Goal: Information Seeking & Learning: Find specific fact

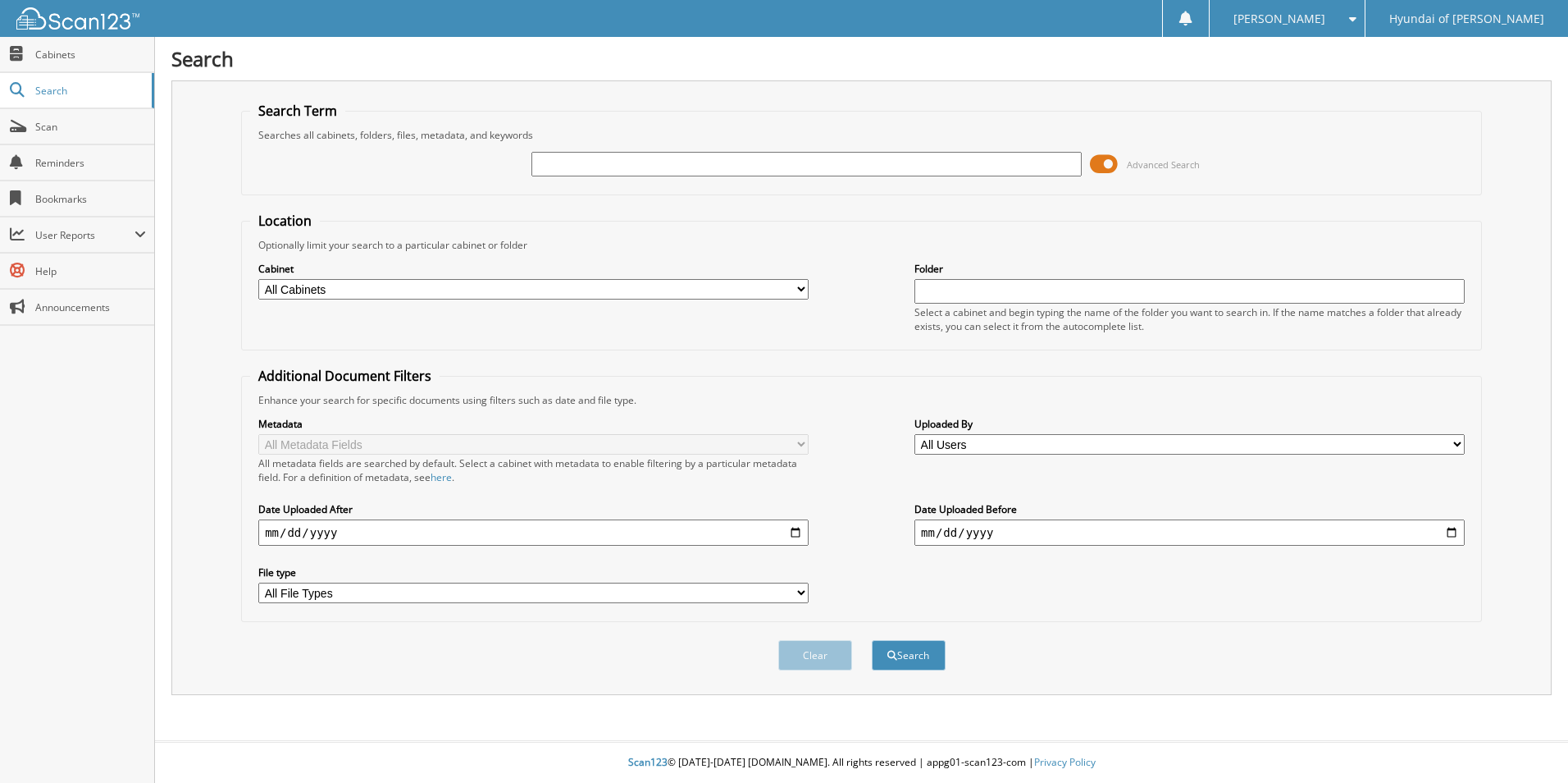
click at [597, 161] on input "text" at bounding box center [807, 164] width 551 height 25
type input "65602"
click at [872, 640] on button "Search" at bounding box center [908, 655] width 73 height 31
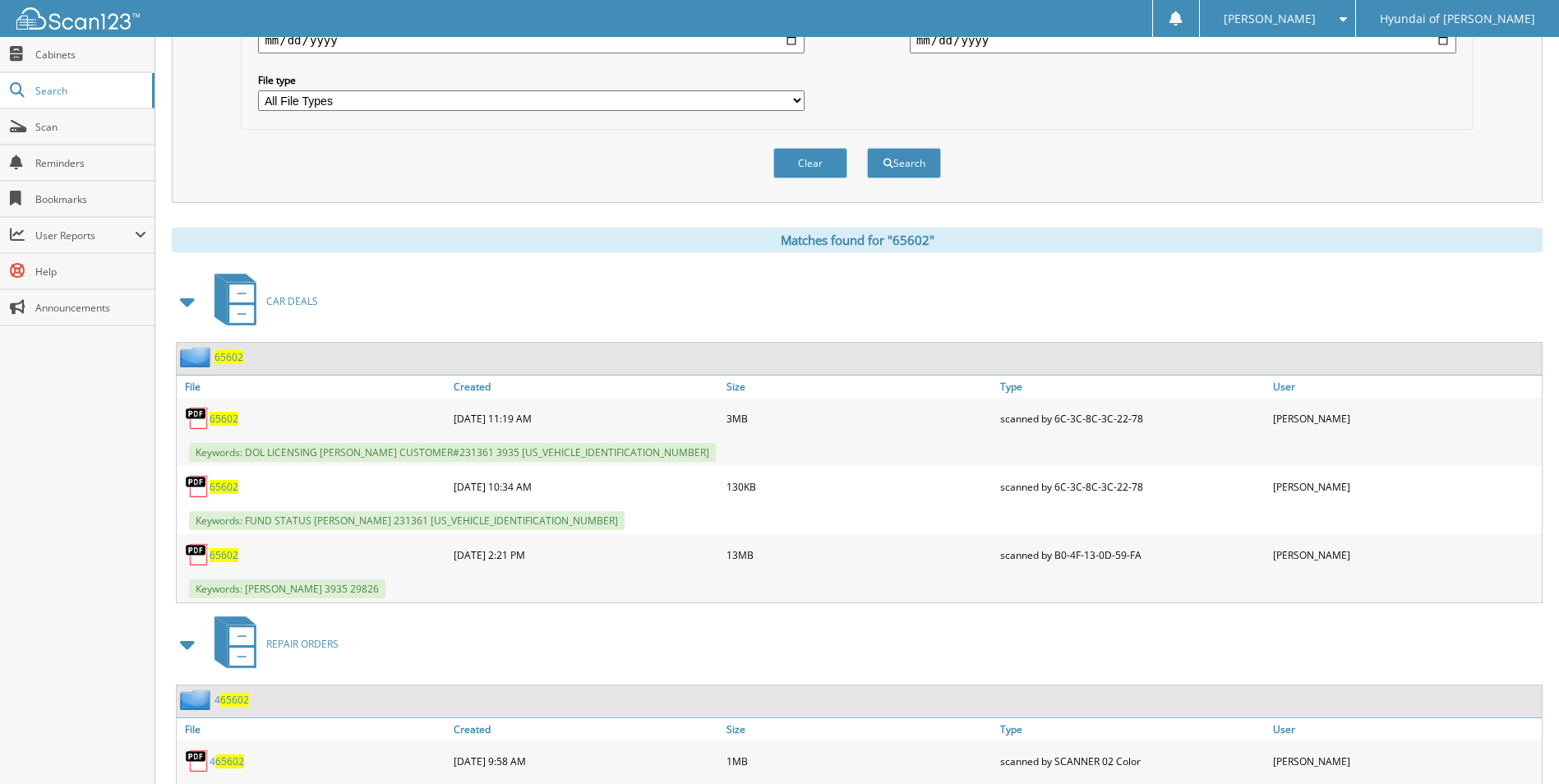
scroll to position [568, 0]
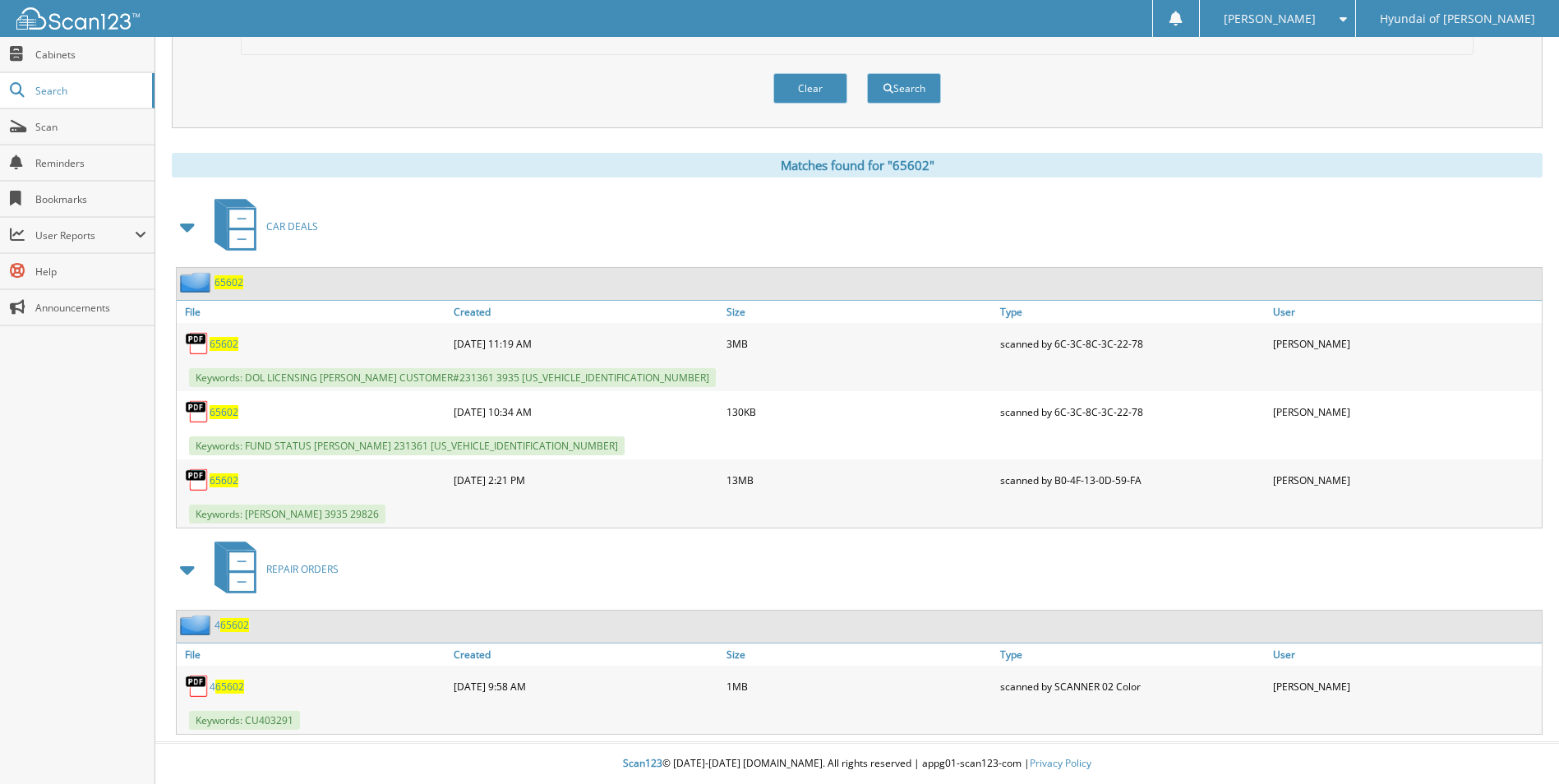
click at [223, 478] on span "65602" at bounding box center [223, 480] width 29 height 14
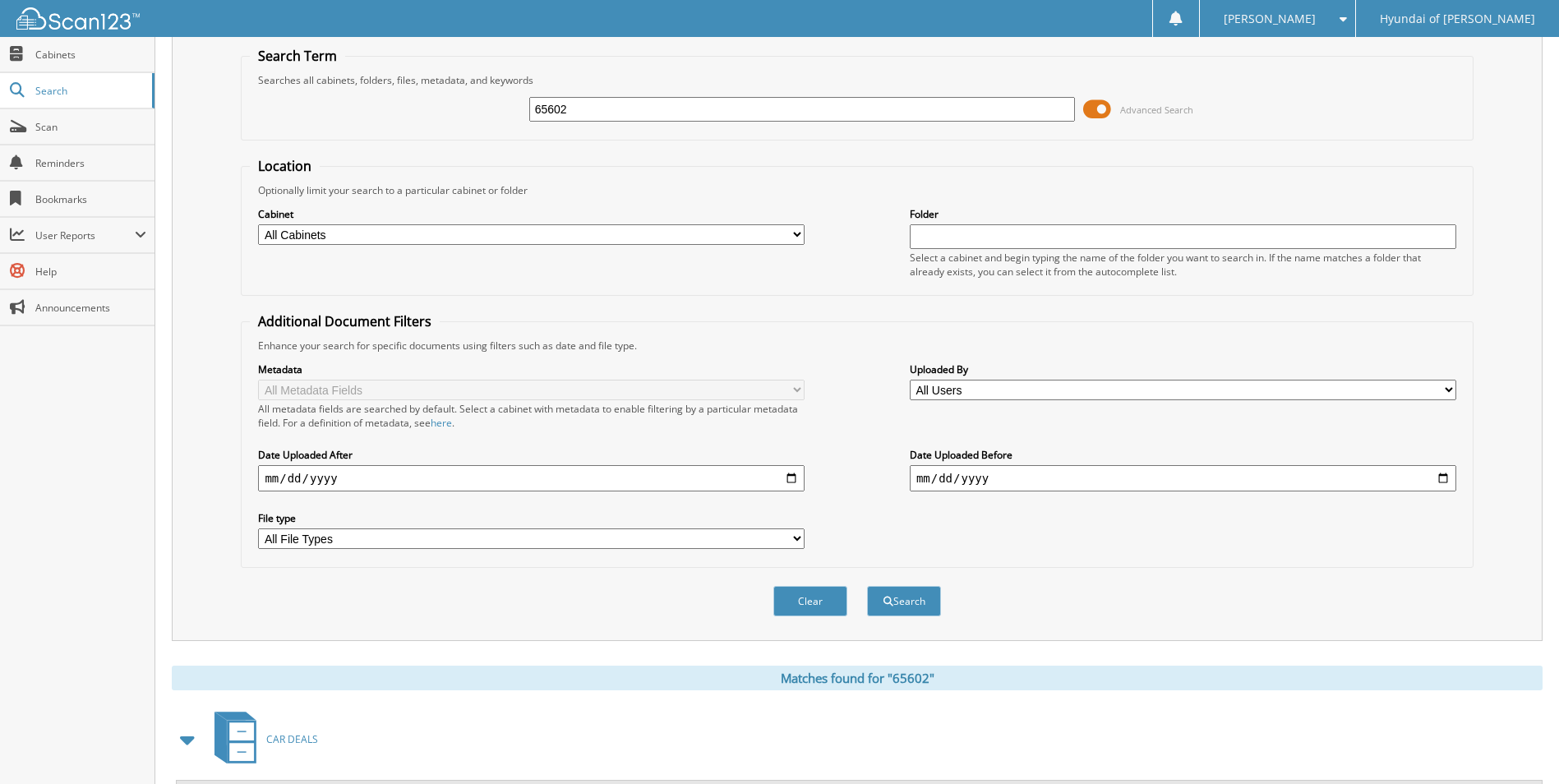
scroll to position [0, 0]
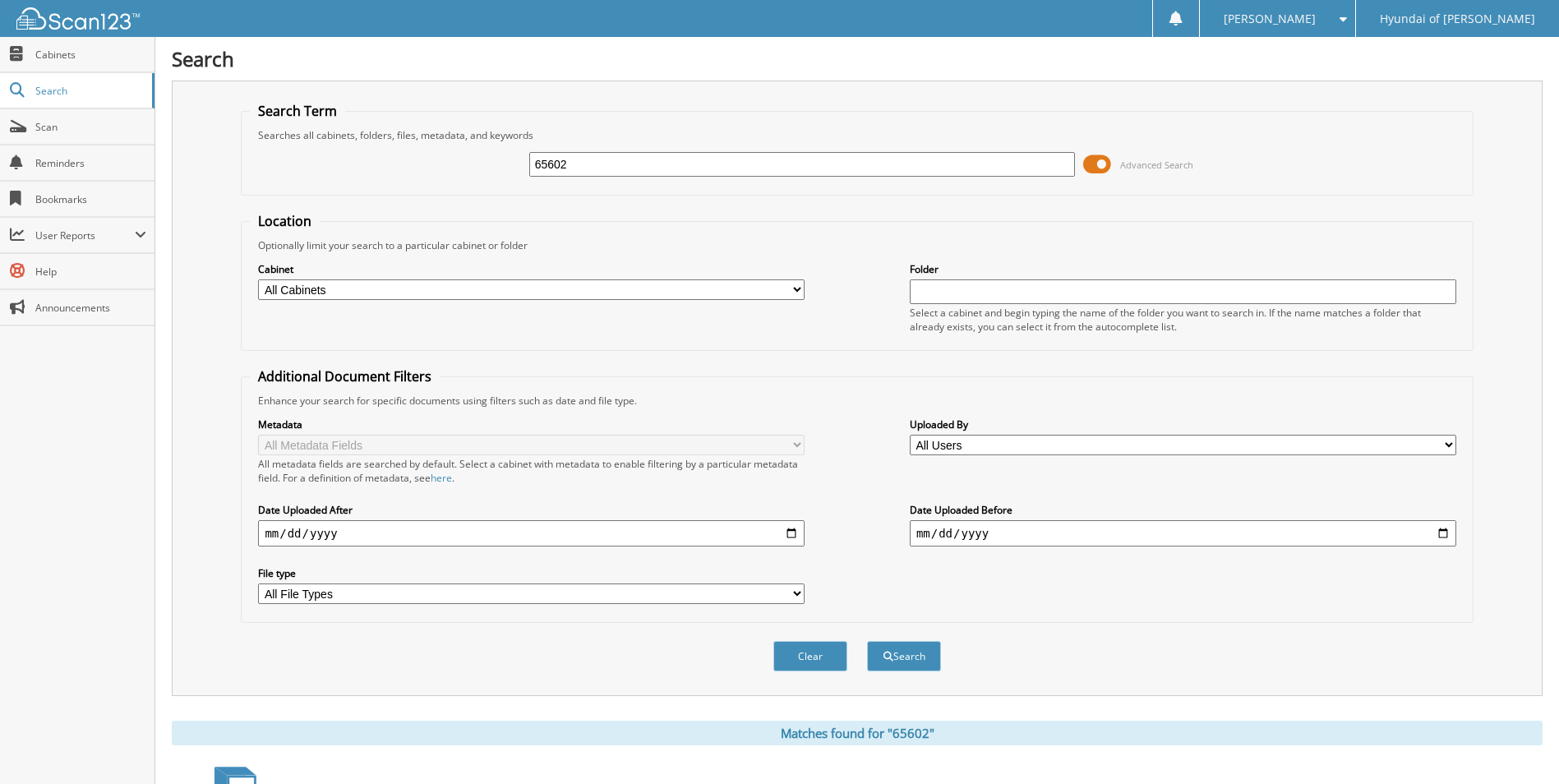
drag, startPoint x: 620, startPoint y: 162, endPoint x: 460, endPoint y: 165, distance: 160.0
click at [460, 165] on div "65602 Advanced Search" at bounding box center [856, 165] width 1214 height 45
type input "70280"
click at [867, 641] on button "Search" at bounding box center [904, 656] width 74 height 31
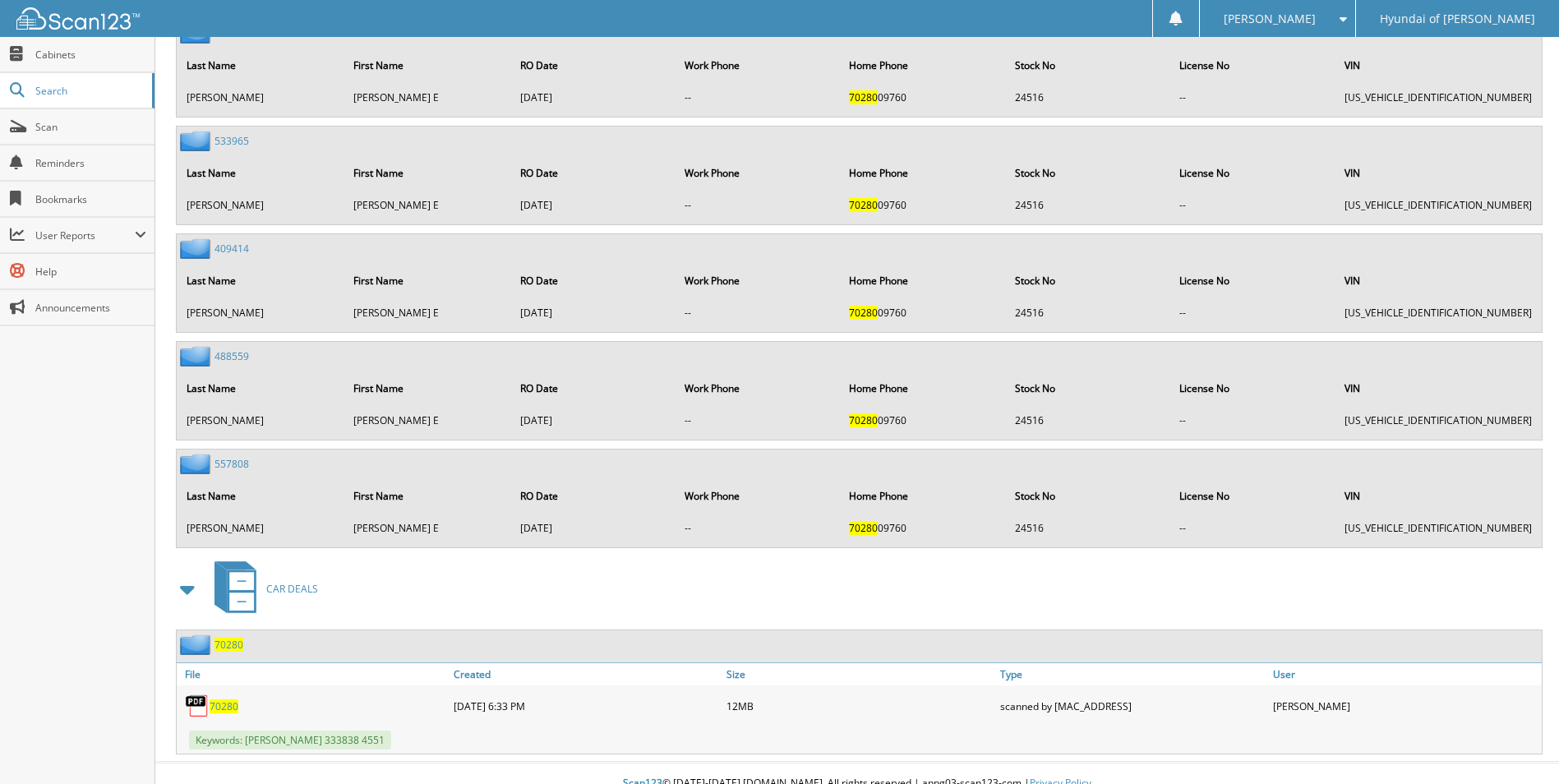
scroll to position [1508, 0]
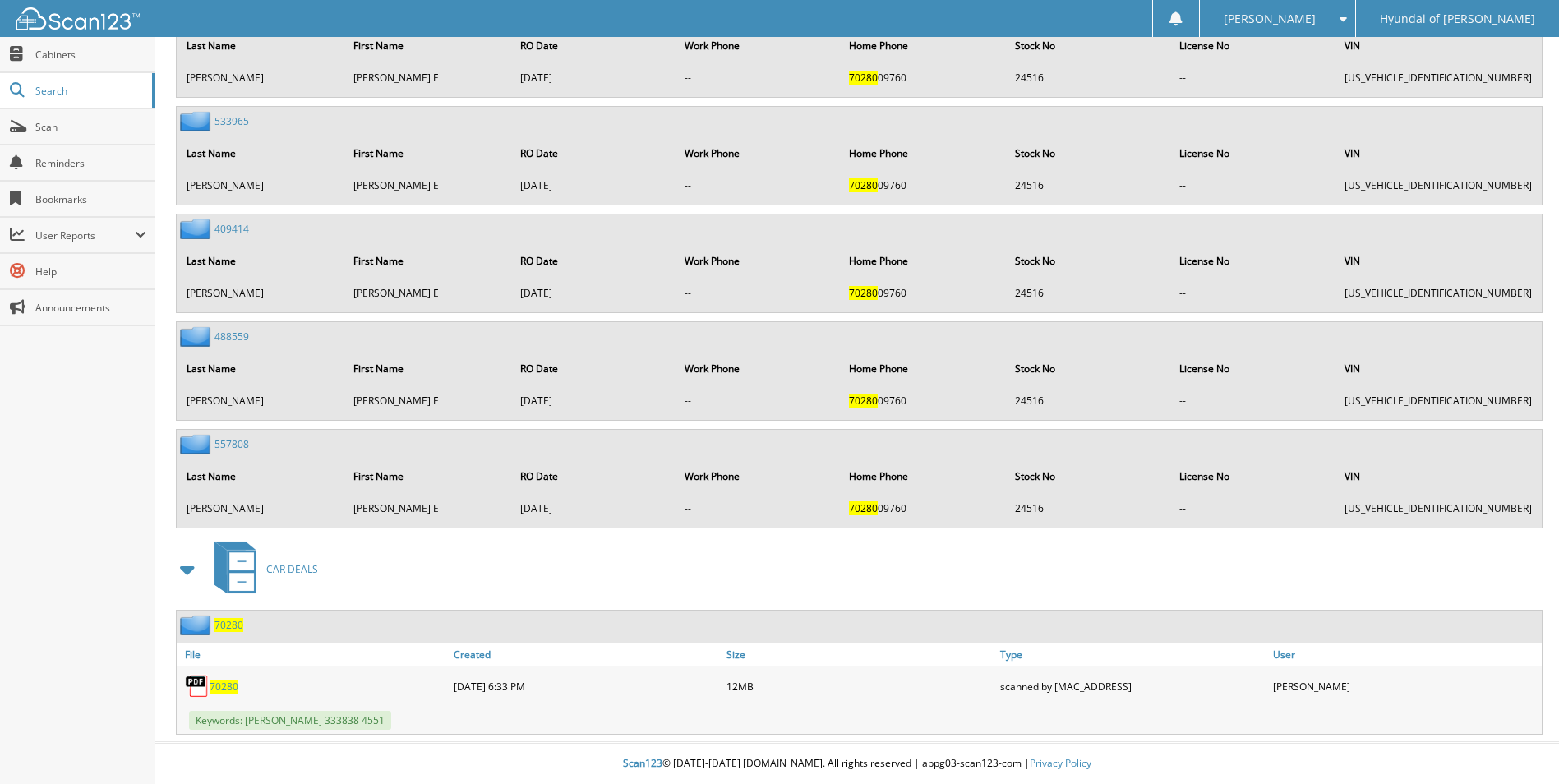
click at [228, 679] on link "70280" at bounding box center [223, 686] width 29 height 14
